Goal: Transaction & Acquisition: Book appointment/travel/reservation

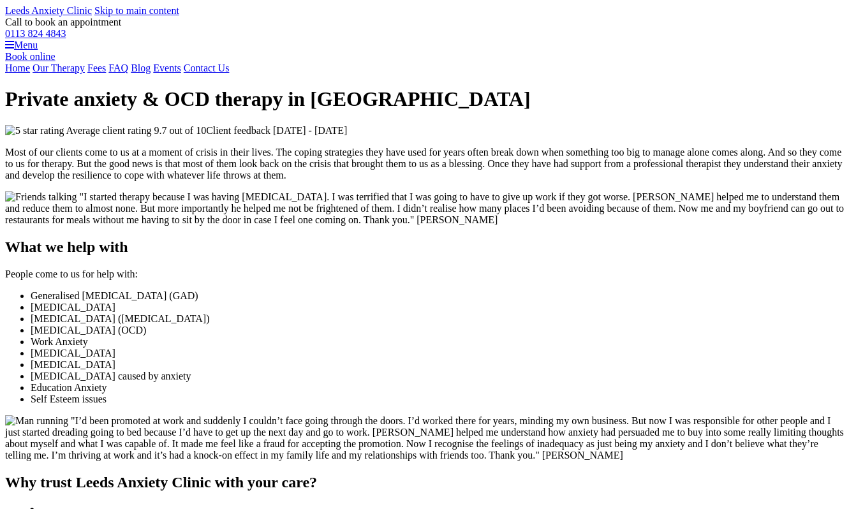
click at [151, 73] on link "Blog" at bounding box center [141, 68] width 20 height 11
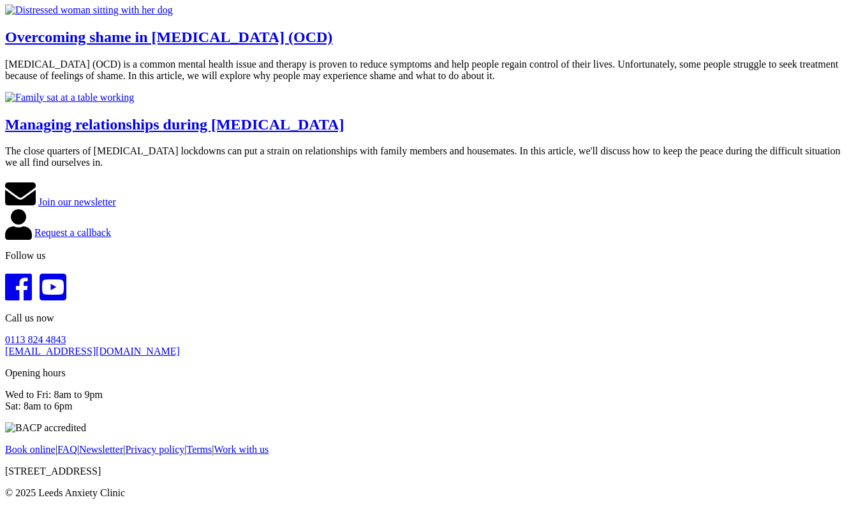
scroll to position [581, 0]
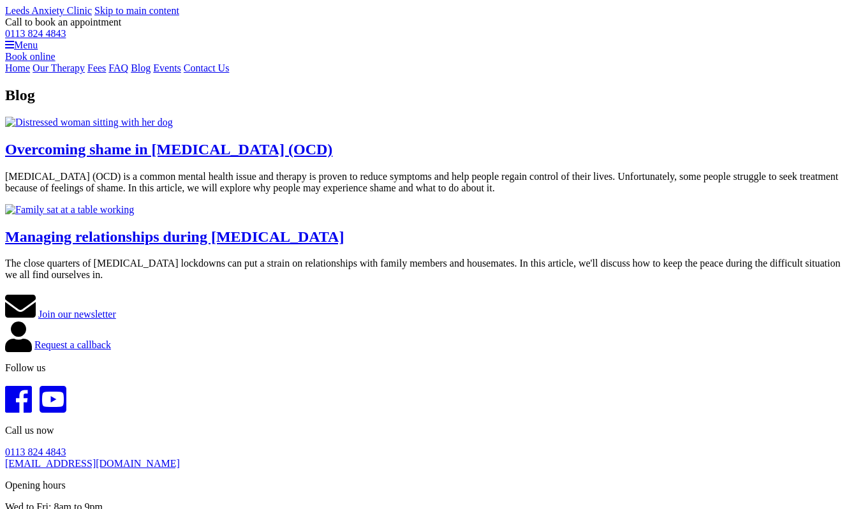
scroll to position [581, 0]
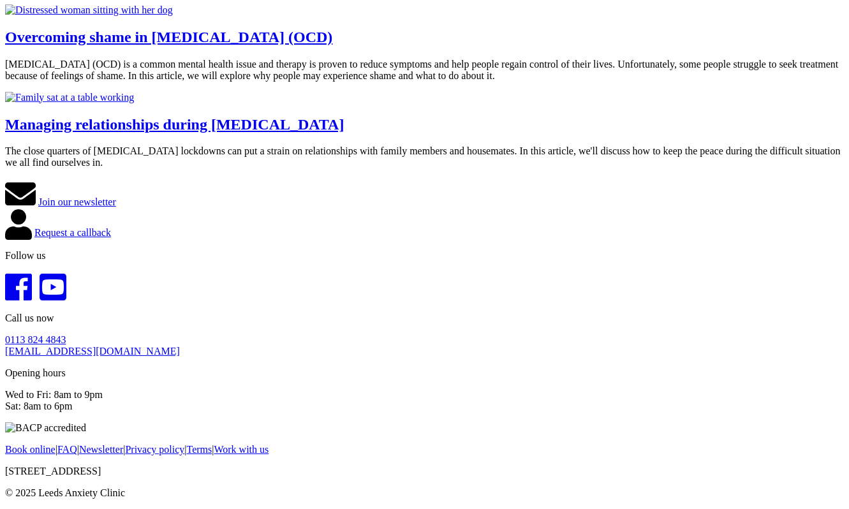
scroll to position [661, 0]
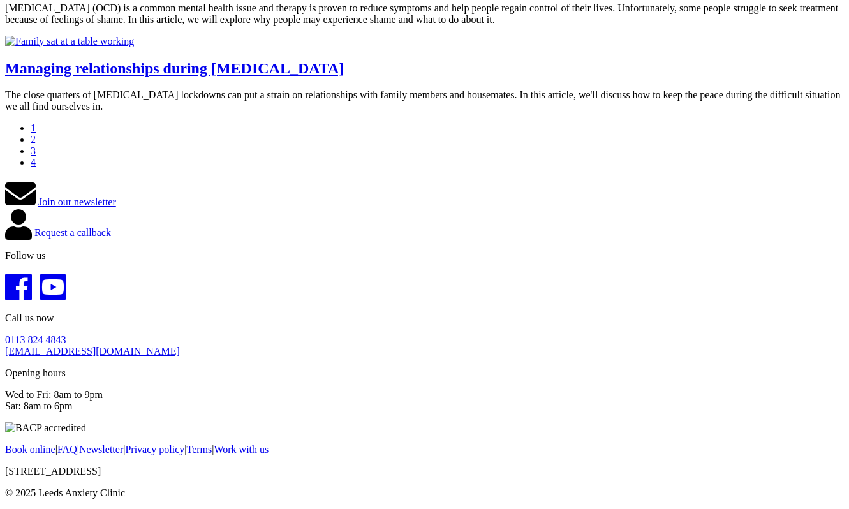
scroll to position [733, 0]
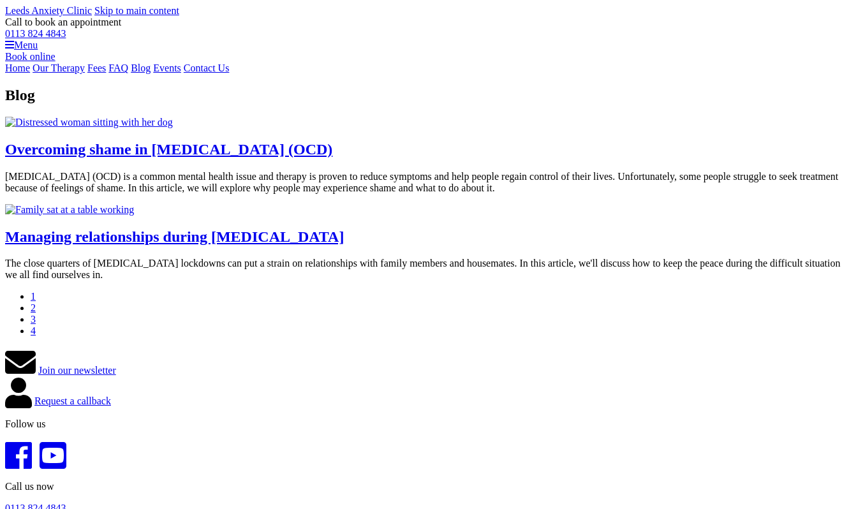
scroll to position [709, 0]
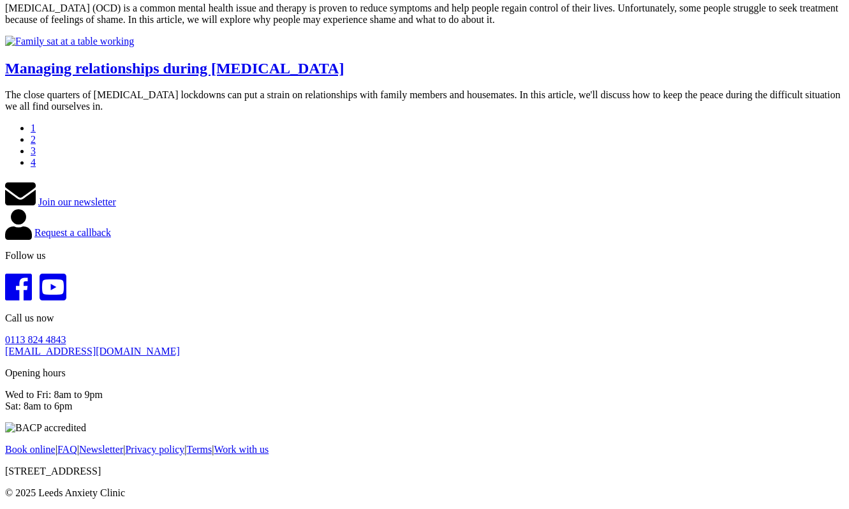
scroll to position [482, 0]
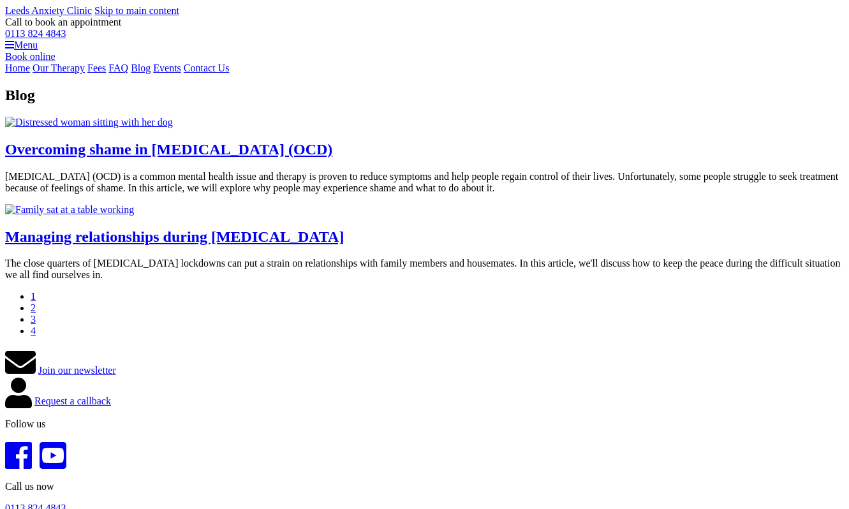
scroll to position [647, 0]
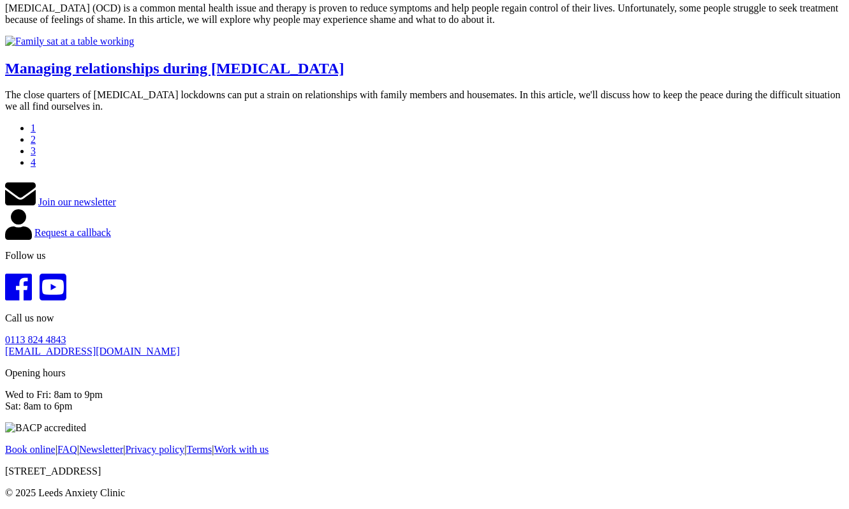
scroll to position [670, 0]
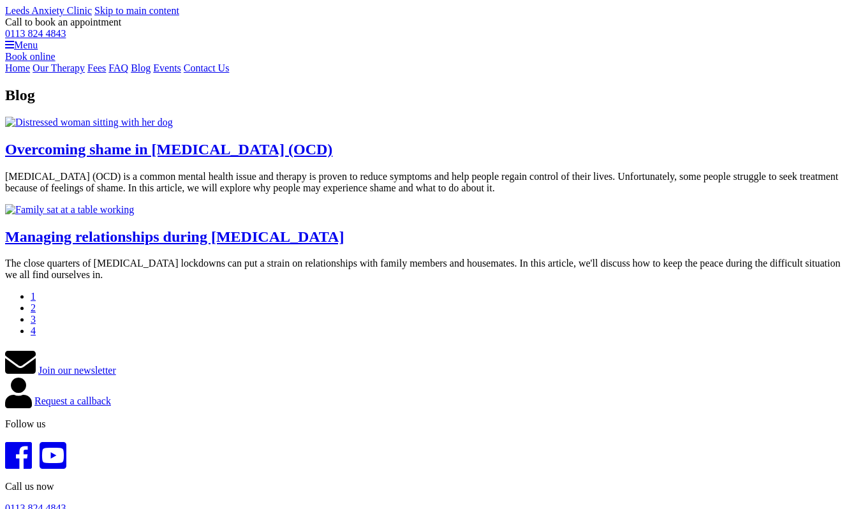
scroll to position [670, 0]
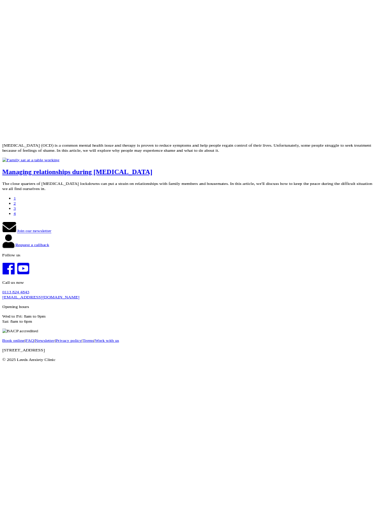
scroll to position [715, 0]
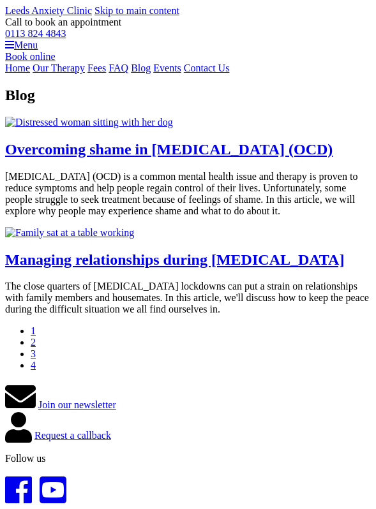
scroll to position [715, 0]
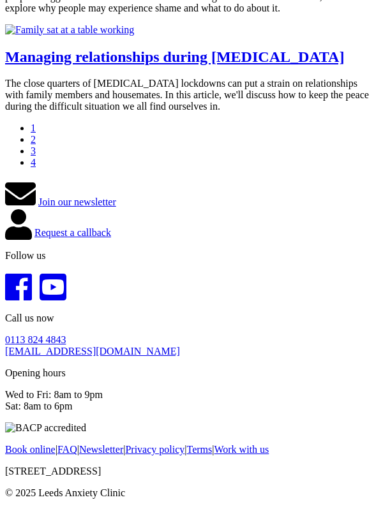
scroll to position [676, 0]
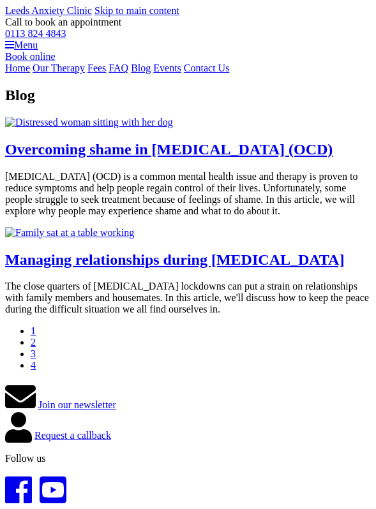
scroll to position [676, 0]
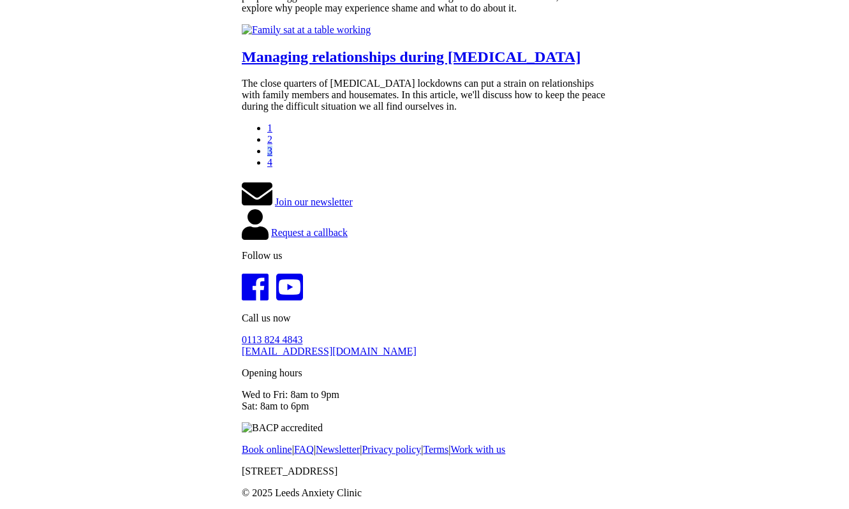
scroll to position [692, 0]
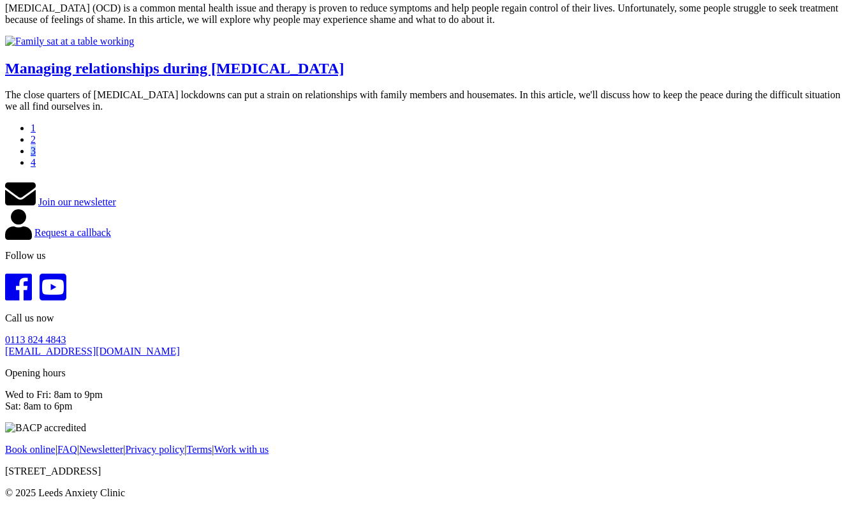
click at [308, 235] on div "Blog Overcoming shame in obsessive-compulsive disorder (OCD) Obsessive-compulsi…" at bounding box center [424, 79] width 839 height 322
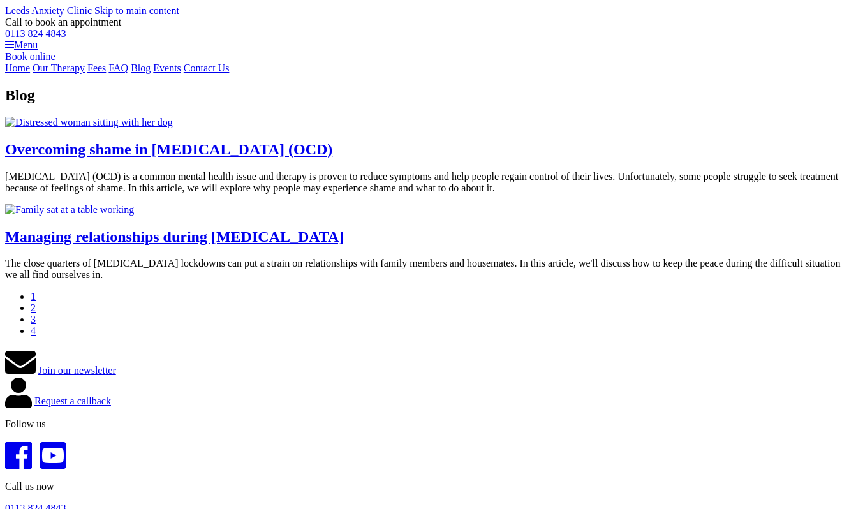
scroll to position [525, 0]
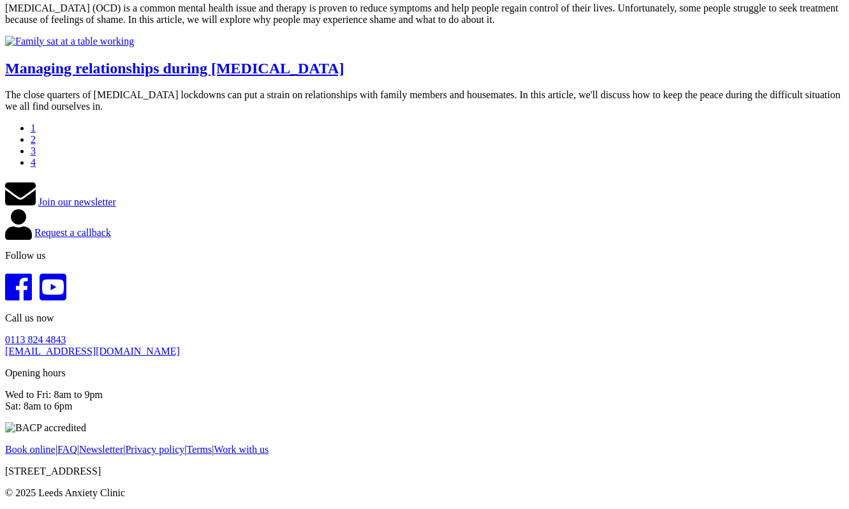
click at [36, 145] on link "2" at bounding box center [33, 139] width 5 height 11
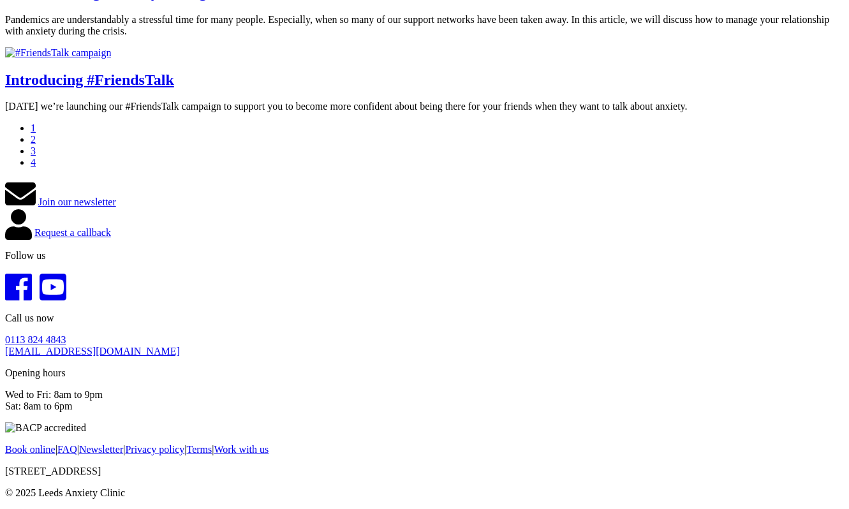
scroll to position [576, 0]
click at [36, 156] on link "3" at bounding box center [33, 150] width 5 height 11
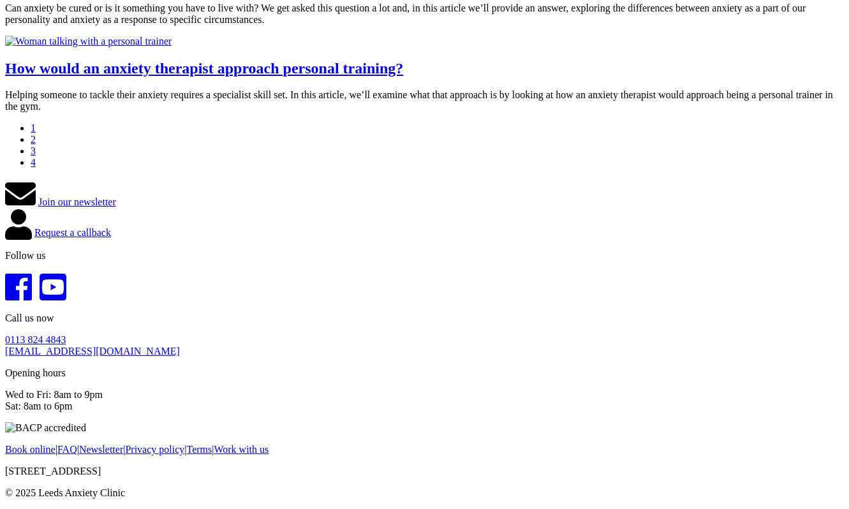
scroll to position [429, 0]
click at [36, 168] on link "4" at bounding box center [33, 162] width 5 height 11
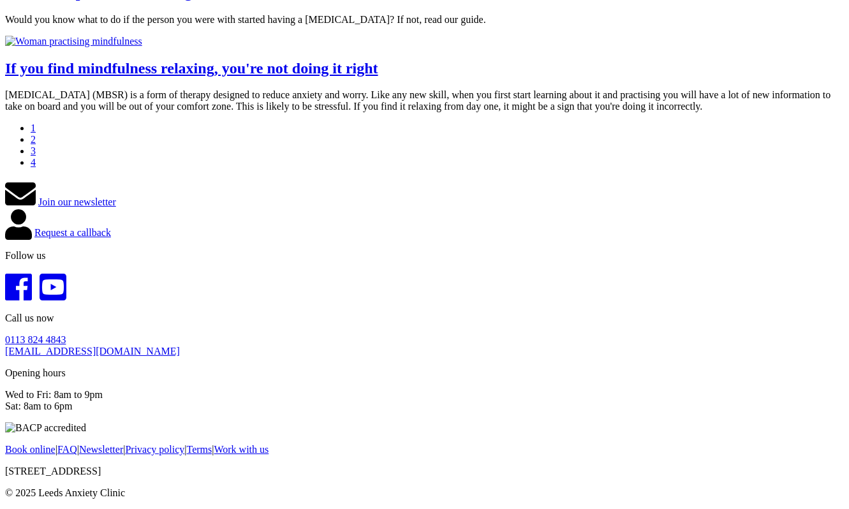
scroll to position [597, 0]
click at [36, 133] on link "1" at bounding box center [33, 127] width 5 height 11
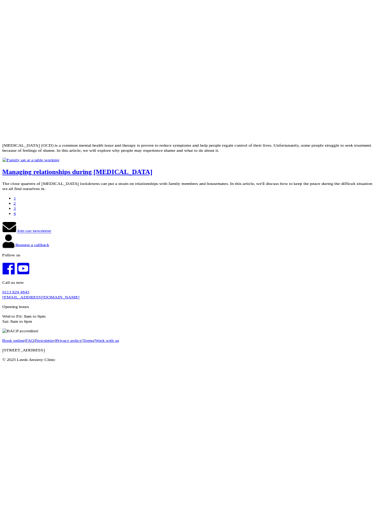
scroll to position [732, 0]
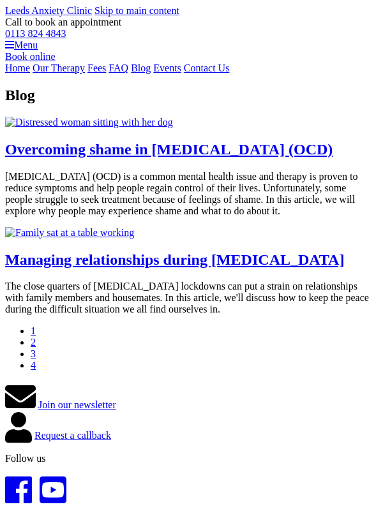
scroll to position [732, 0]
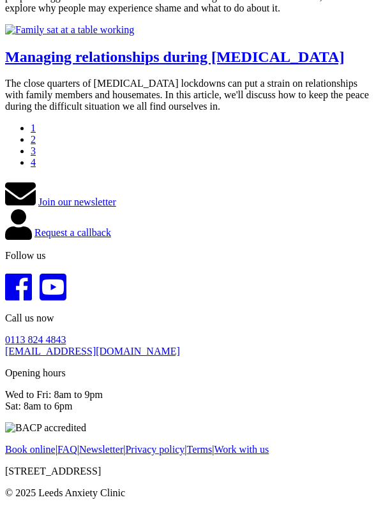
click at [36, 145] on link "2" at bounding box center [33, 139] width 5 height 11
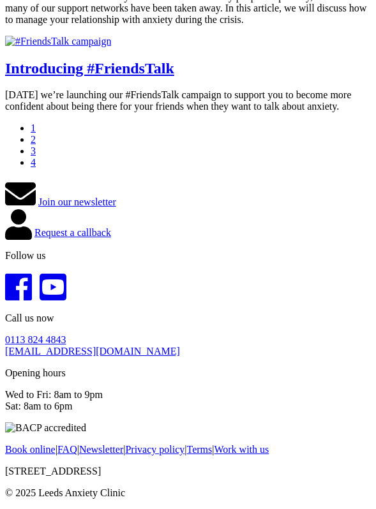
scroll to position [799, 0]
click at [36, 145] on link "3" at bounding box center [33, 150] width 5 height 11
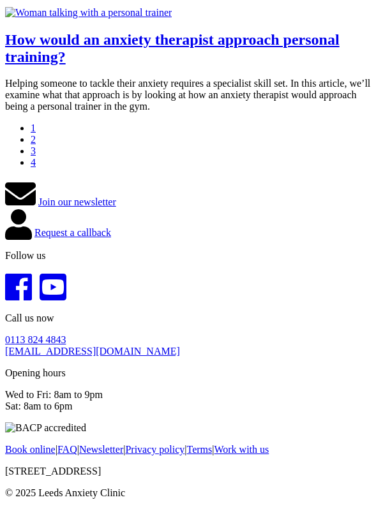
scroll to position [516, 0]
click at [36, 133] on link "1" at bounding box center [33, 127] width 5 height 11
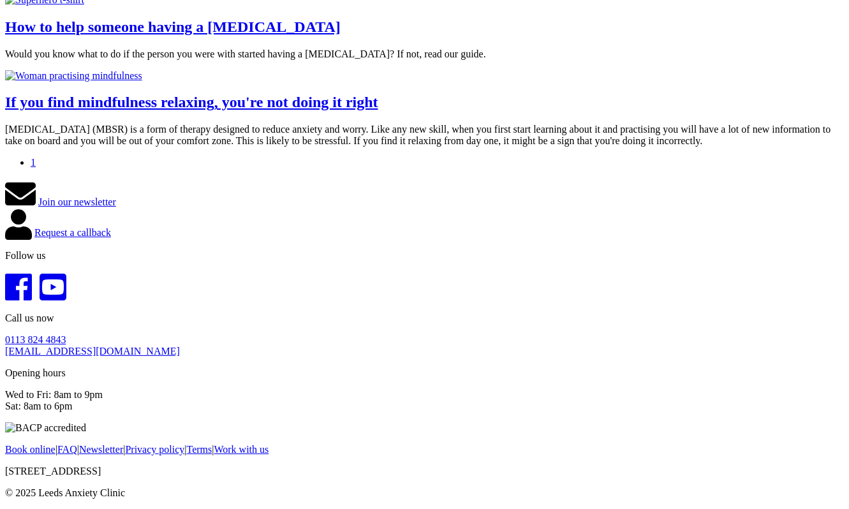
scroll to position [2855, 0]
click at [36, 168] on link "1" at bounding box center [33, 162] width 5 height 11
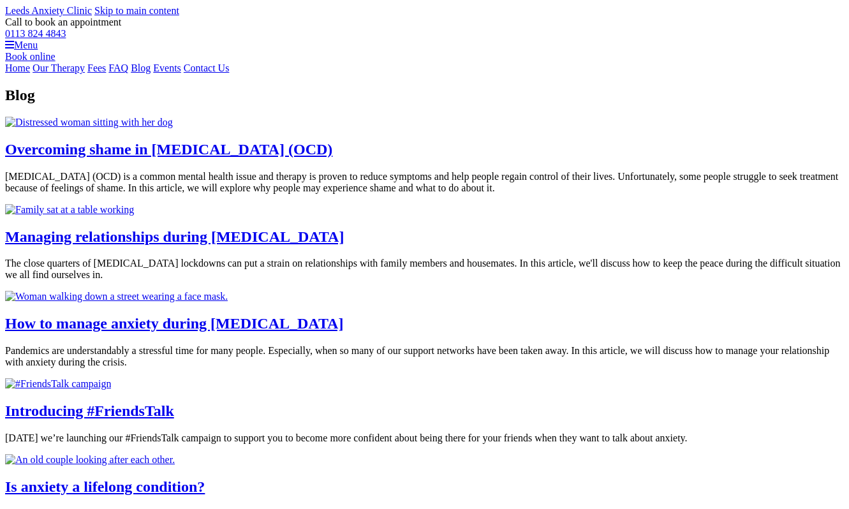
click at [55, 62] on link "Book online" at bounding box center [30, 56] width 50 height 11
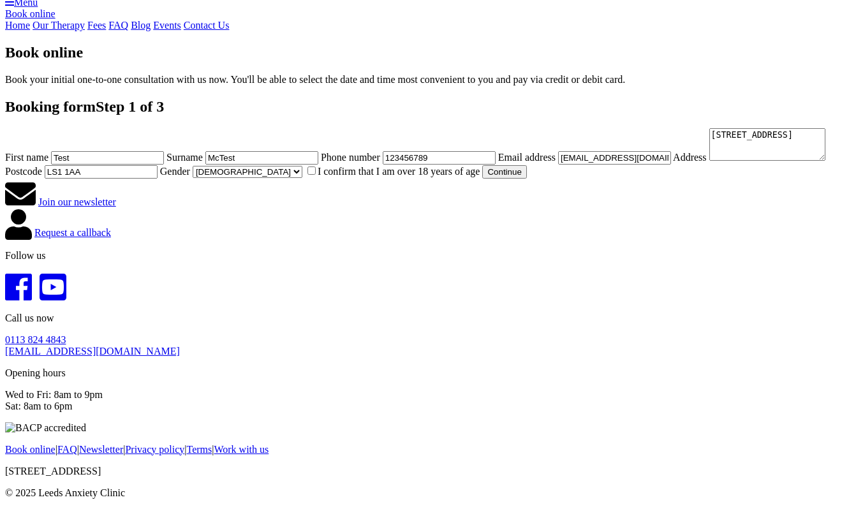
scroll to position [381, 0]
click at [306, 177] on label "I confirm that I am over 18 years of age" at bounding box center [392, 171] width 175 height 11
click at [307, 175] on input "I confirm that I am over 18 years of age" at bounding box center [311, 170] width 8 height 8
checkbox input "true"
click at [482, 179] on button "Continue" at bounding box center [504, 171] width 44 height 13
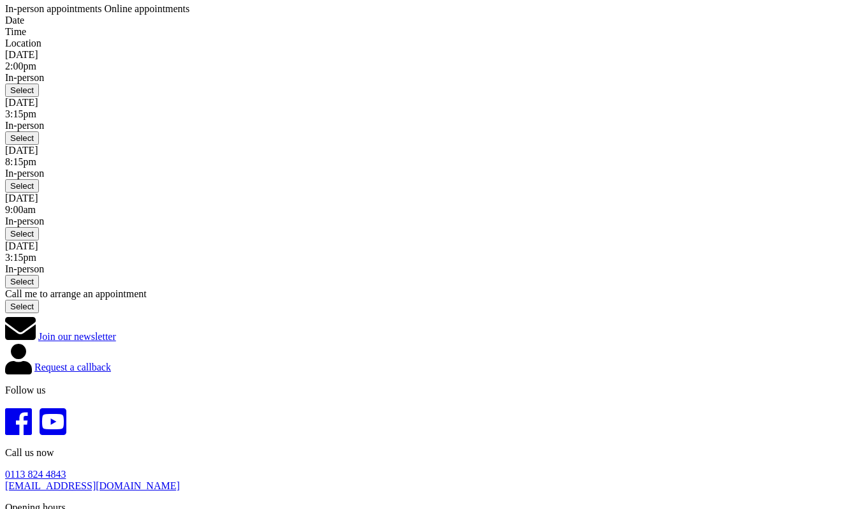
scroll to position [177, 0]
